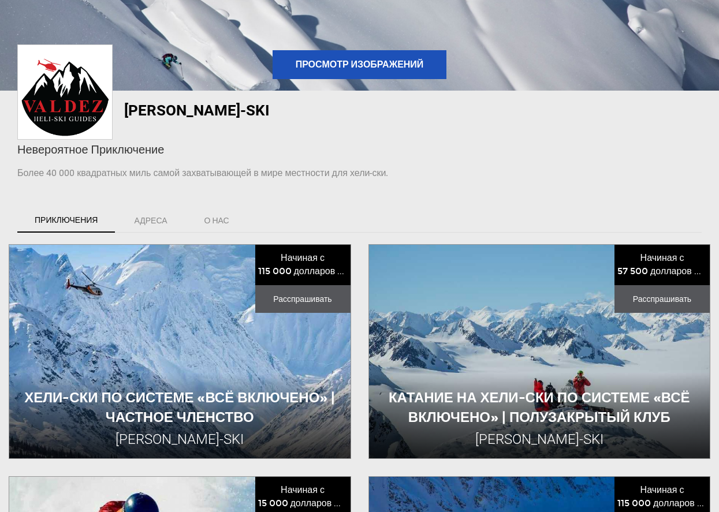
scroll to position [131, 0]
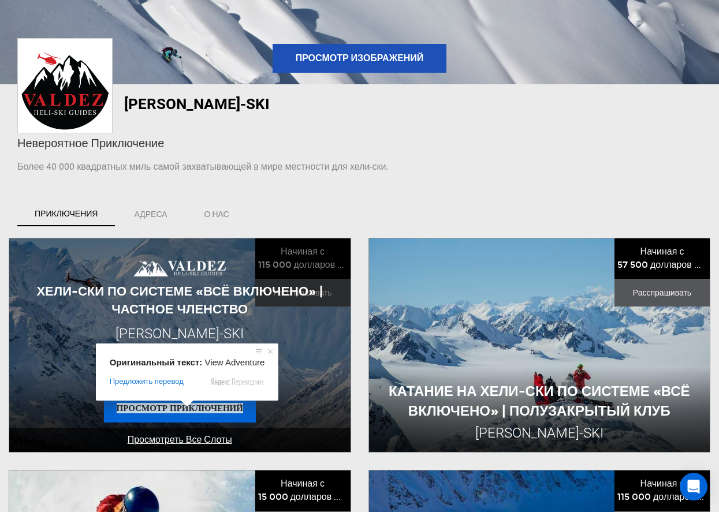
click at [192, 407] on span at bounding box center [187, 403] width 15 height 7
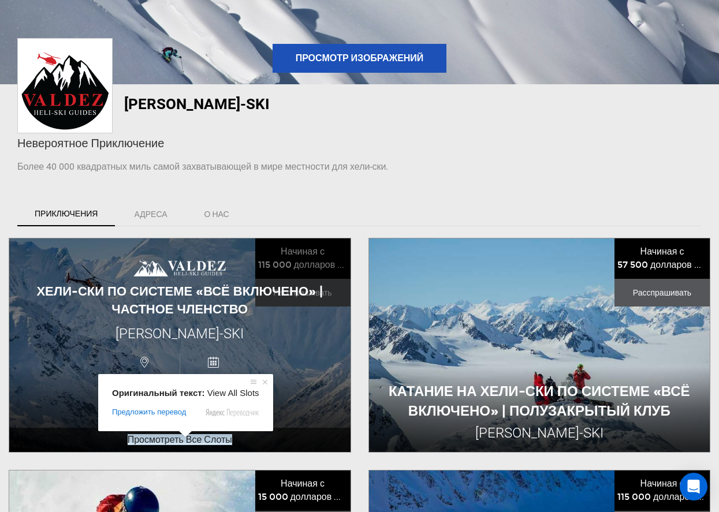
click at [184, 438] on span at bounding box center [185, 434] width 15 height 7
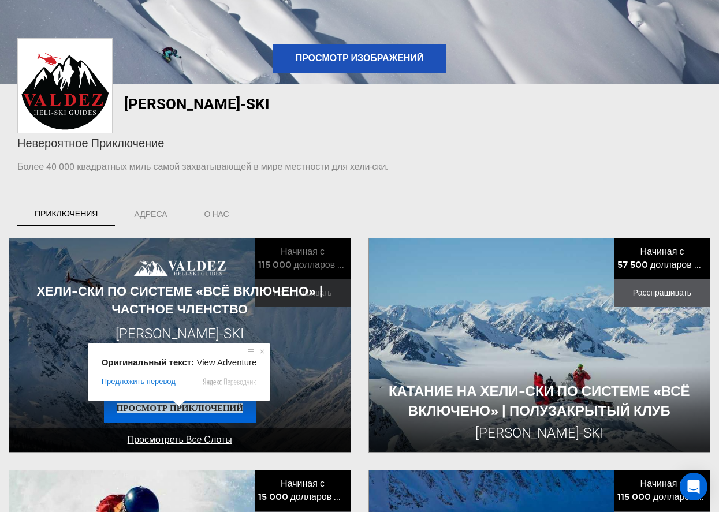
click at [180, 407] on span at bounding box center [179, 403] width 15 height 7
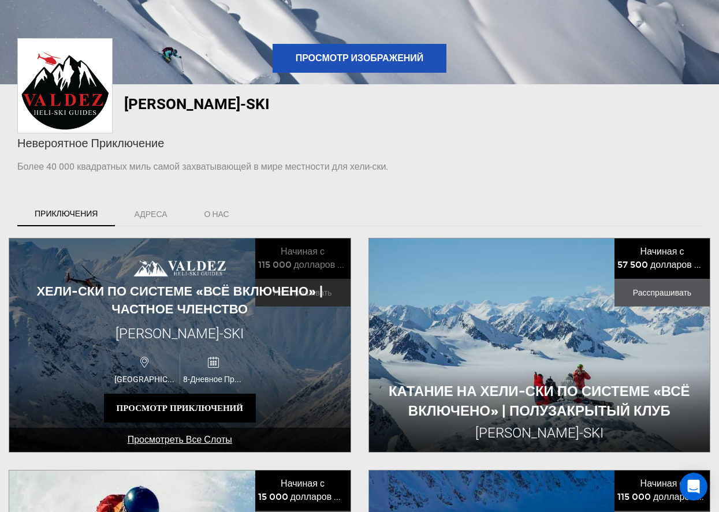
click at [166, 266] on img at bounding box center [179, 268] width 92 height 17
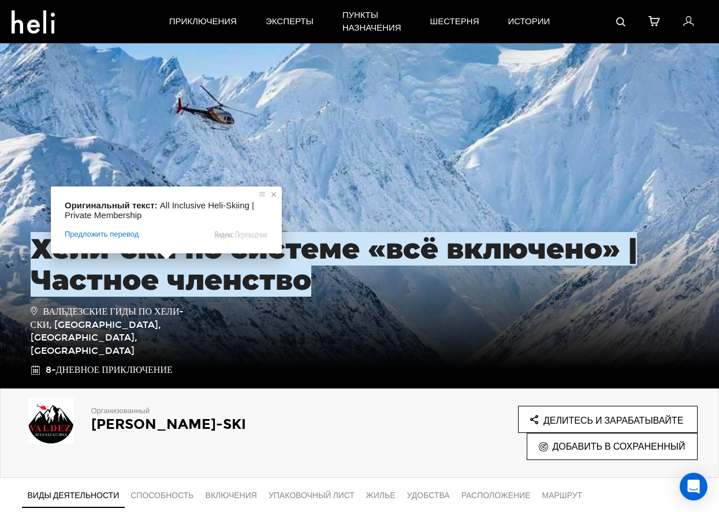
click at [277, 196] on span at bounding box center [274, 195] width 12 height 12
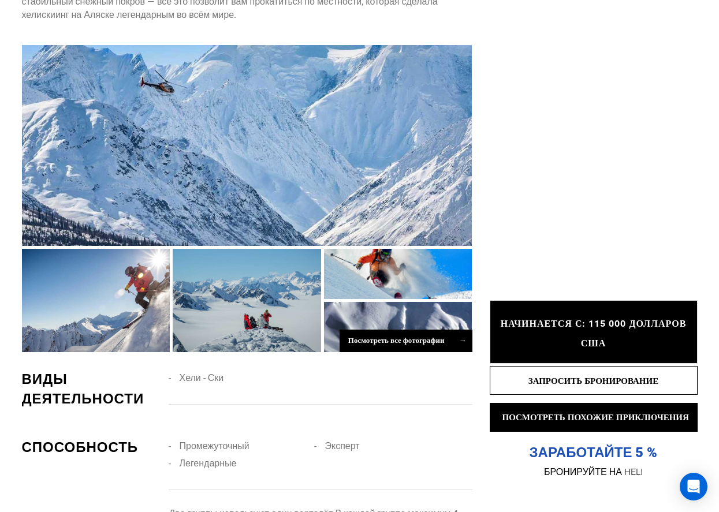
scroll to position [805, 0]
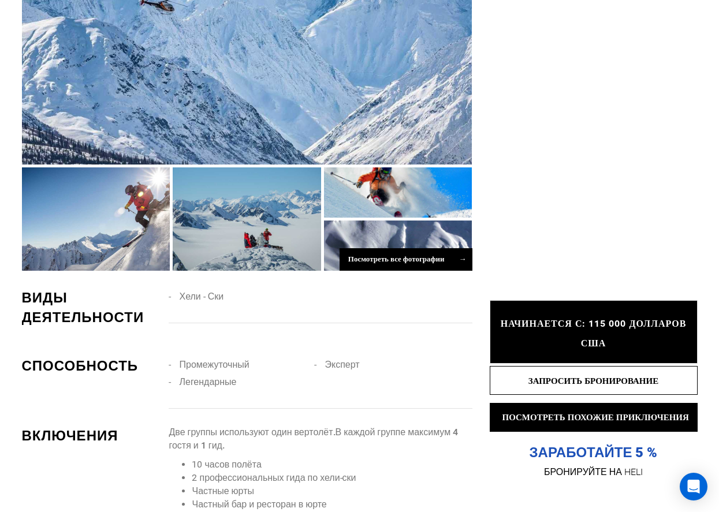
click at [282, 89] on div at bounding box center [247, 64] width 451 height 201
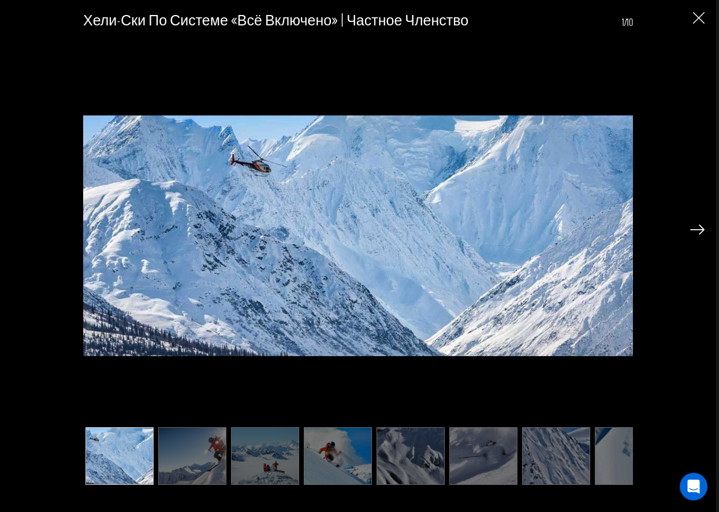
click at [697, 230] on img at bounding box center [697, 230] width 14 height 10
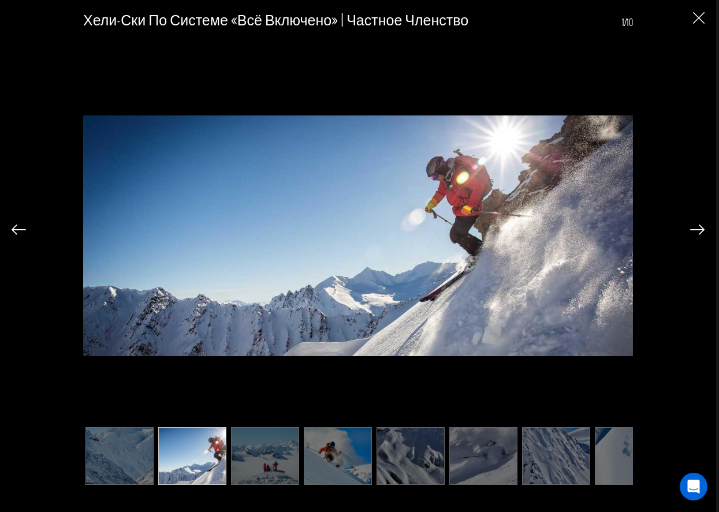
click at [697, 230] on img at bounding box center [697, 230] width 14 height 10
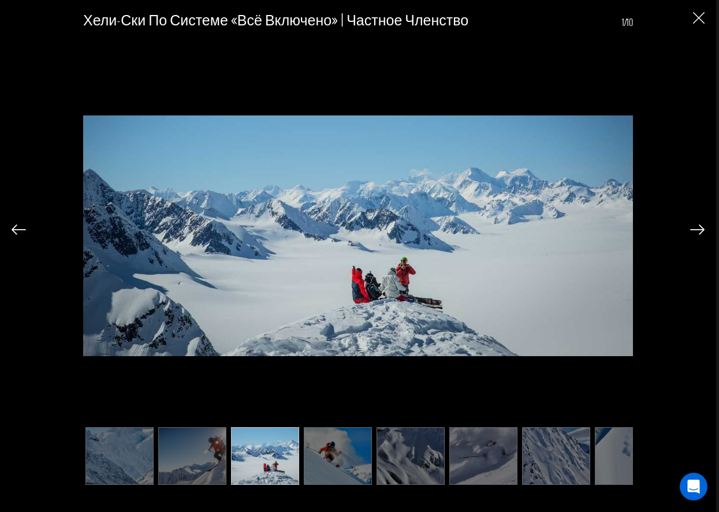
click at [697, 230] on img at bounding box center [697, 230] width 14 height 10
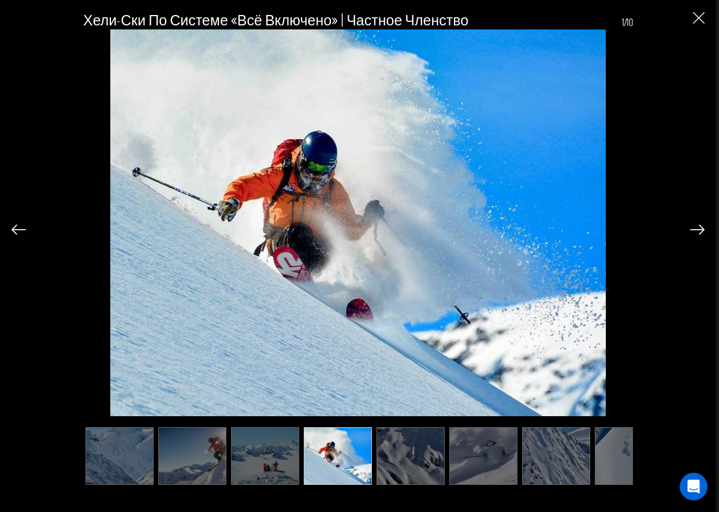
click at [697, 230] on img at bounding box center [697, 230] width 14 height 10
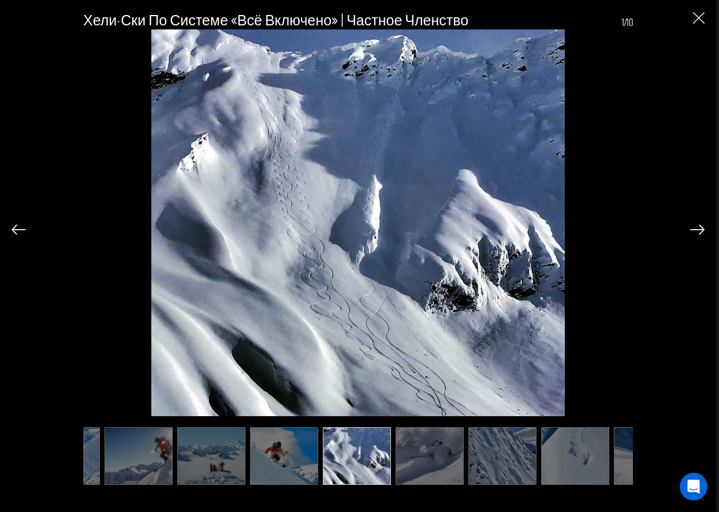
scroll to position [0, 58]
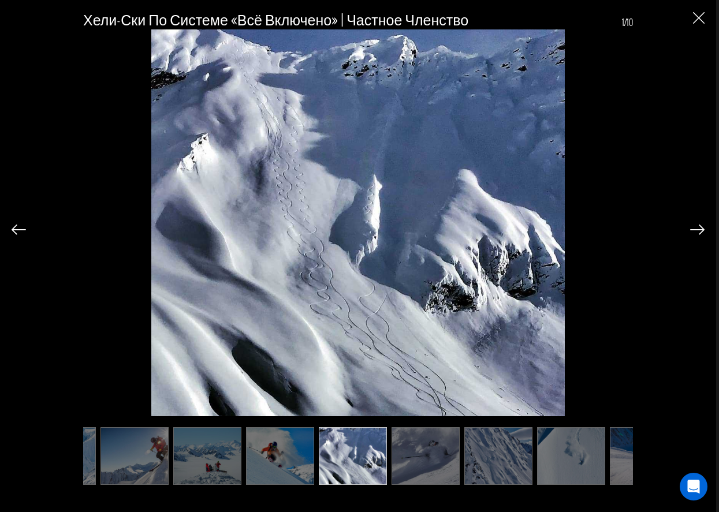
click at [697, 230] on img at bounding box center [697, 230] width 14 height 10
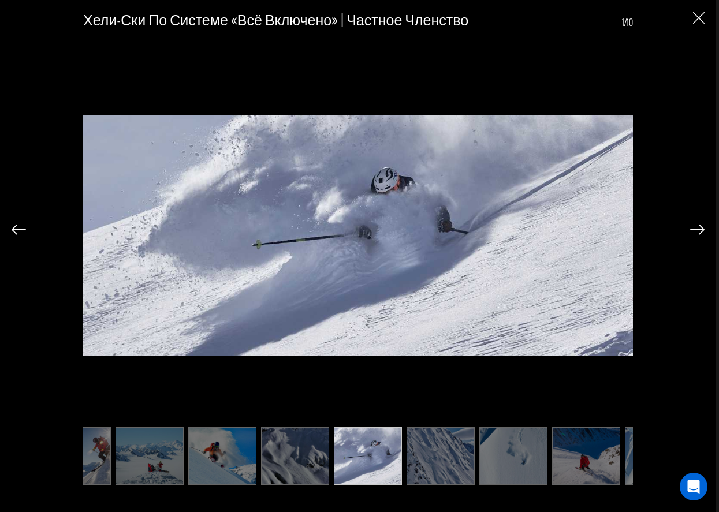
click at [697, 230] on img at bounding box center [697, 230] width 14 height 10
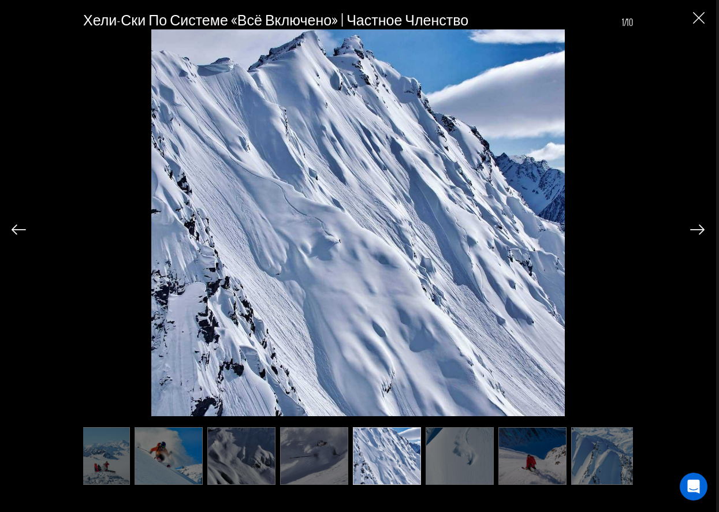
scroll to position [0, 173]
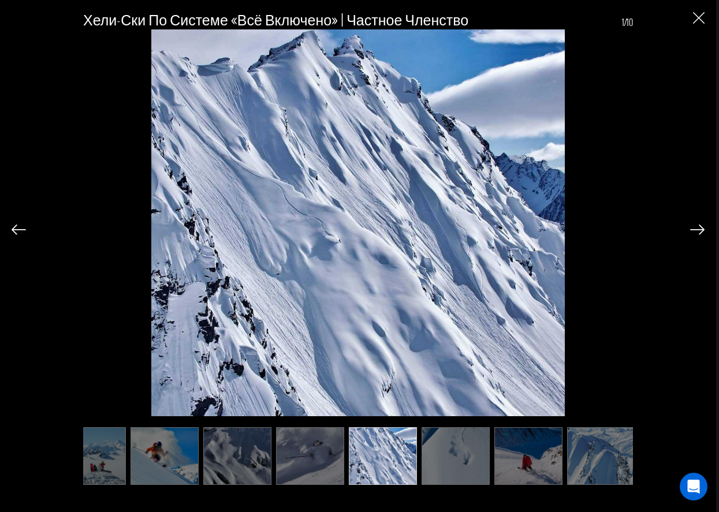
click at [697, 230] on img at bounding box center [697, 230] width 14 height 10
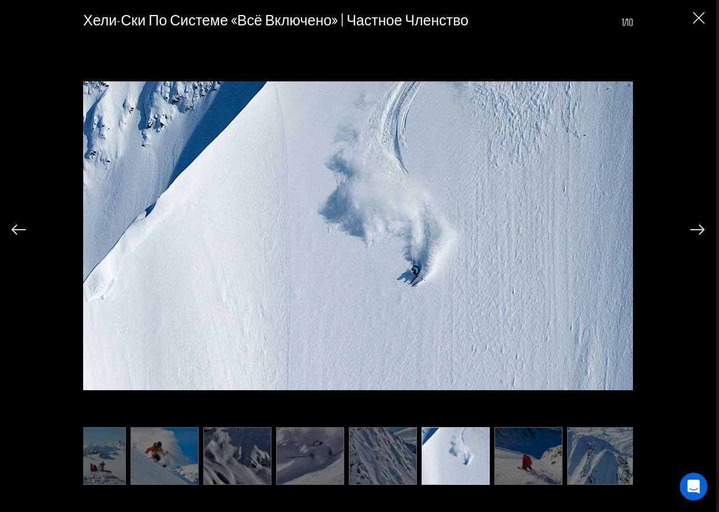
scroll to position [0, 178]
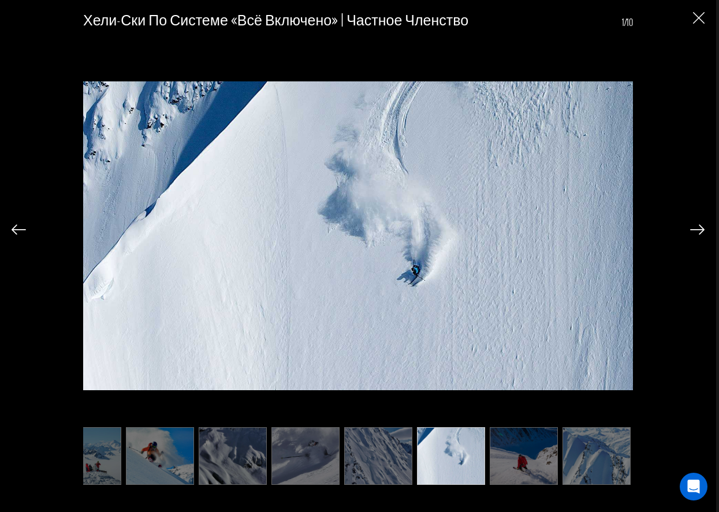
click at [697, 230] on img at bounding box center [697, 230] width 14 height 10
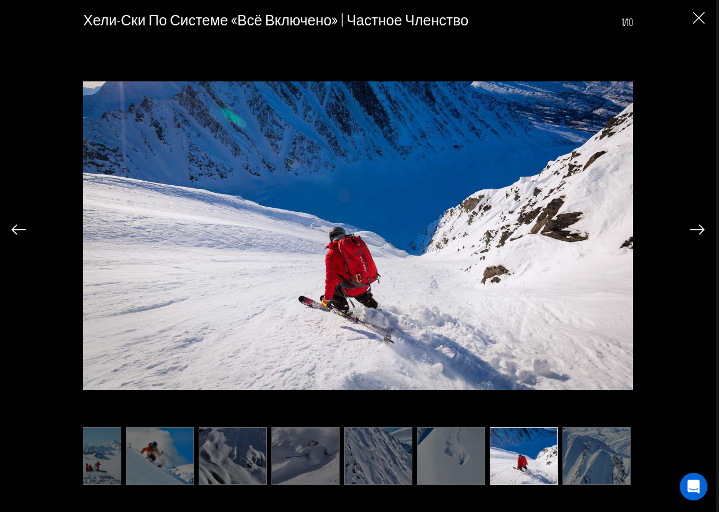
click at [697, 230] on img at bounding box center [697, 230] width 14 height 10
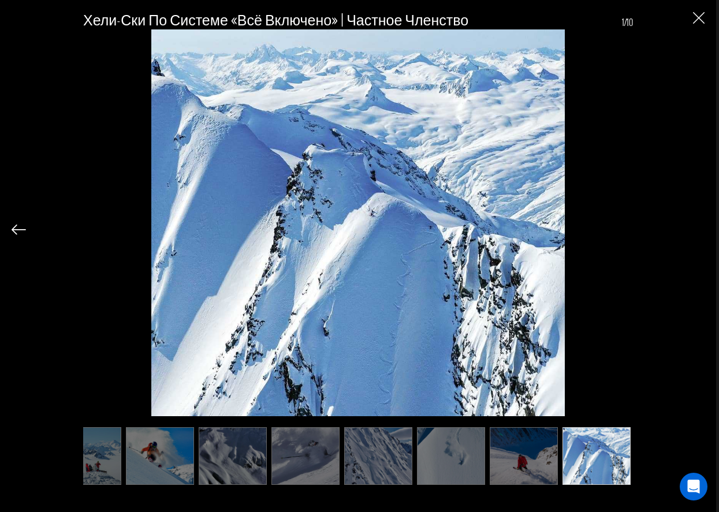
click at [697, 230] on div "Хели-ски по системе «всё включено» | Частное членство 1/10" at bounding box center [358, 243] width 693 height 487
click at [19, 234] on img at bounding box center [19, 230] width 14 height 10
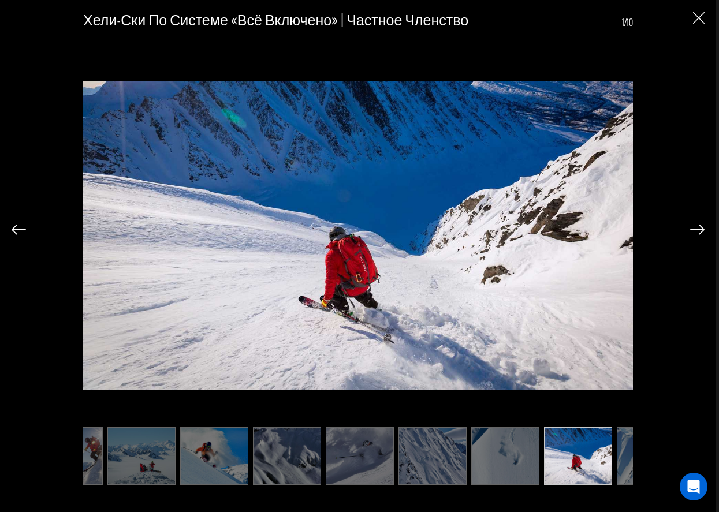
scroll to position [0, 120]
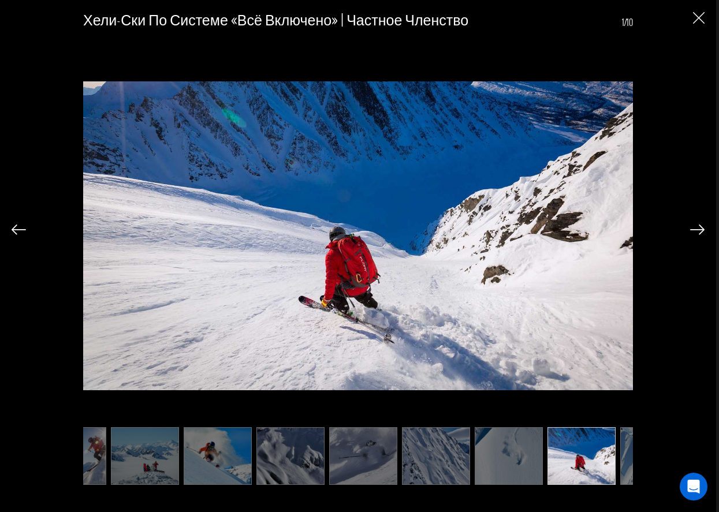
click at [695, 227] on img at bounding box center [697, 230] width 14 height 10
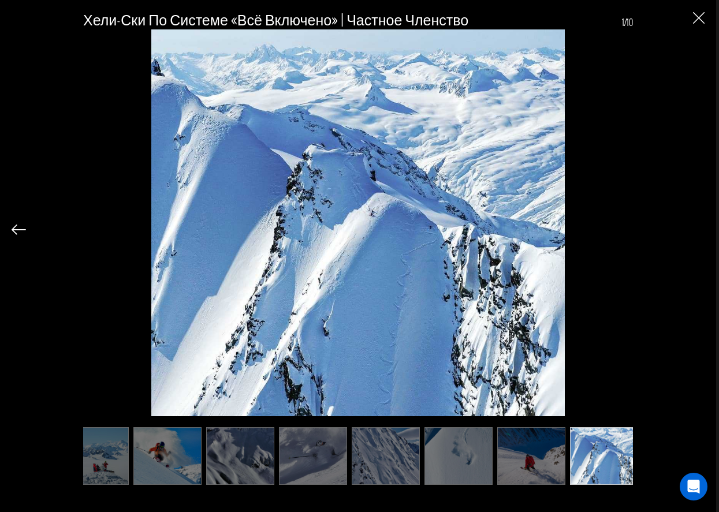
scroll to position [0, 178]
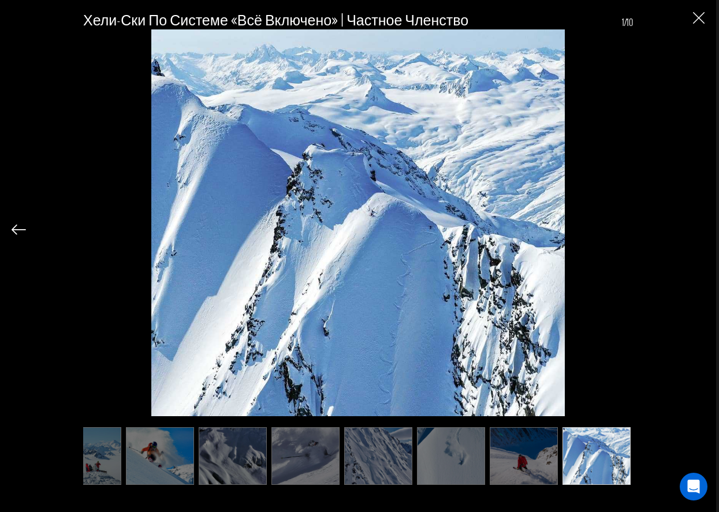
click at [695, 227] on div "Хели-ски по системе «всё включено» | Частное членство 1/10" at bounding box center [358, 243] width 693 height 487
click at [700, 18] on img "Закрыть" at bounding box center [699, 18] width 12 height 12
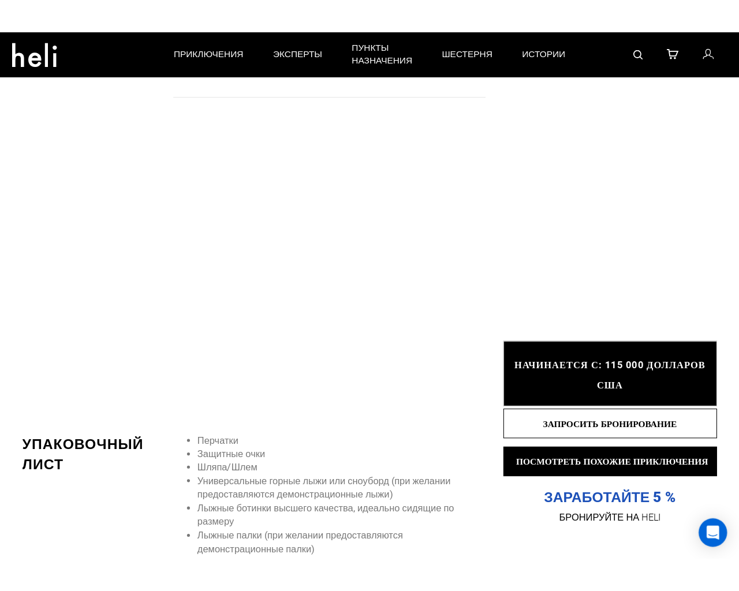
scroll to position [641, 0]
